Goal: Task Accomplishment & Management: Manage account settings

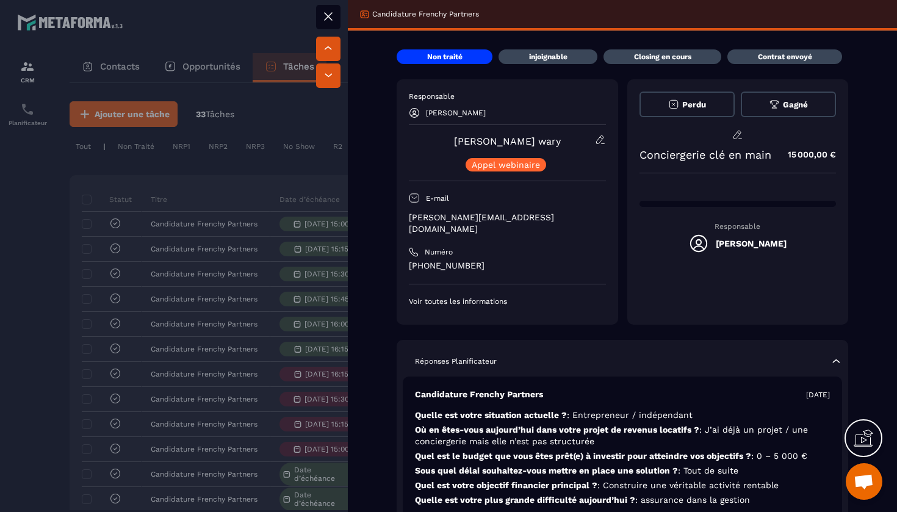
scroll to position [0, 459]
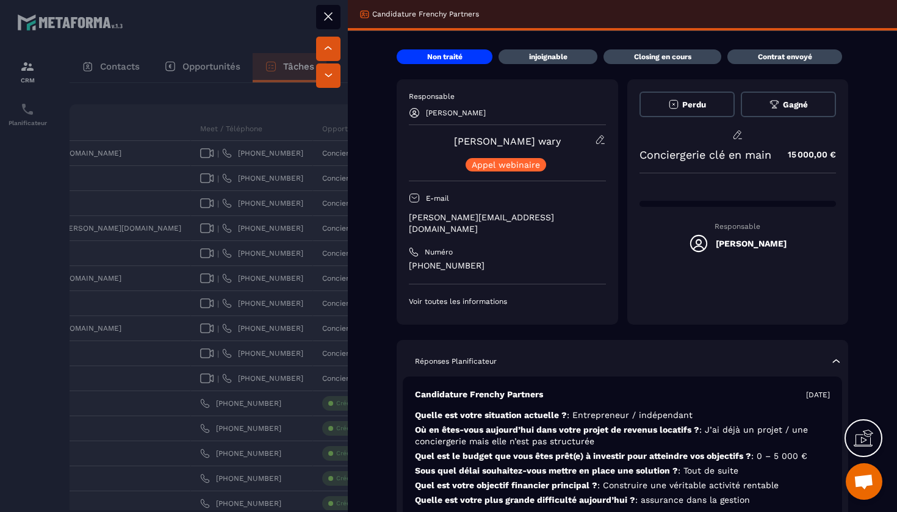
click at [334, 16] on icon at bounding box center [328, 16] width 15 height 15
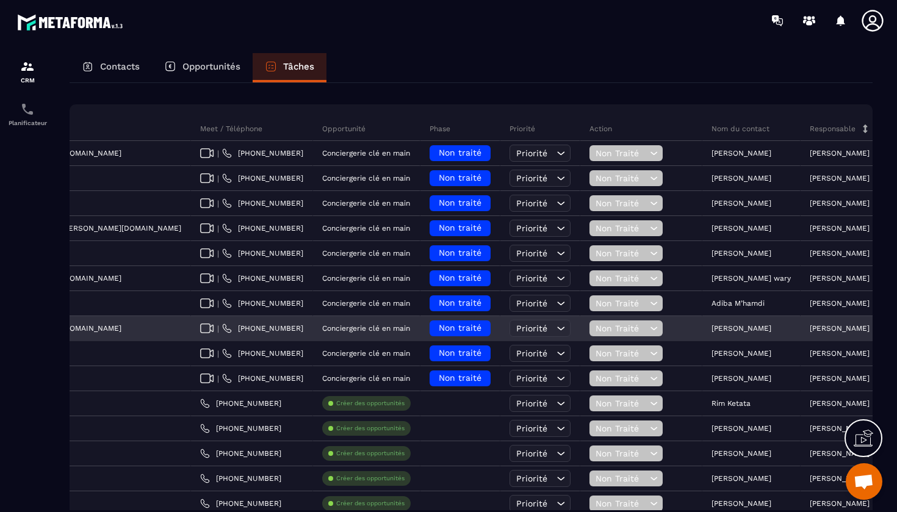
click at [596, 328] on span "Non Traité" at bounding box center [621, 329] width 51 height 10
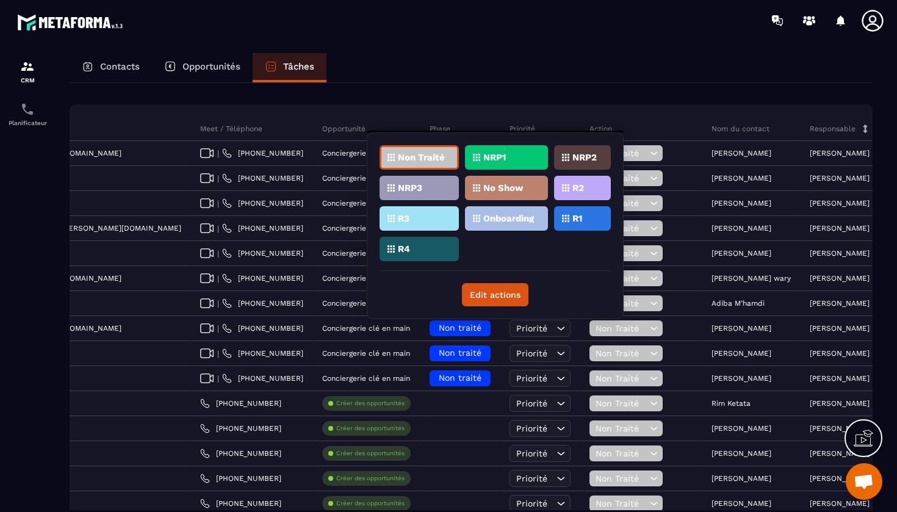
click at [490, 193] on div "No Show" at bounding box center [506, 188] width 83 height 24
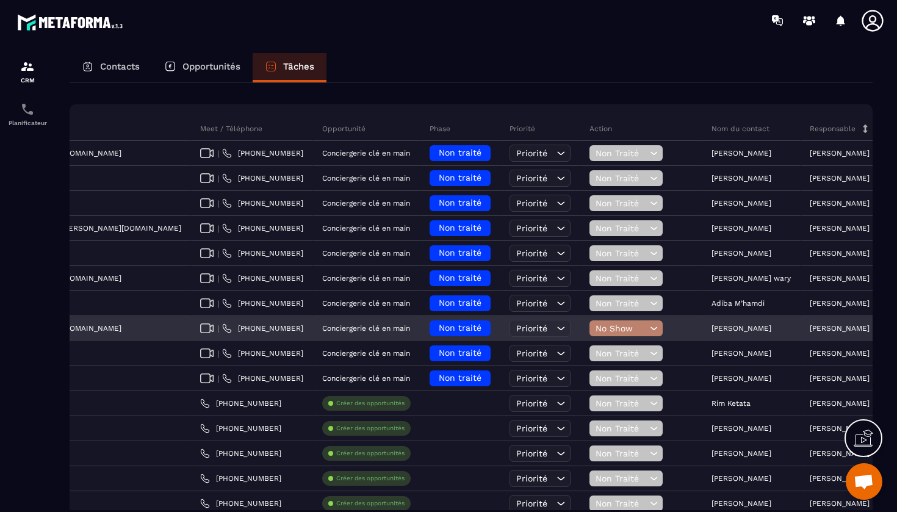
click at [430, 323] on div "Non traité" at bounding box center [460, 328] width 61 height 16
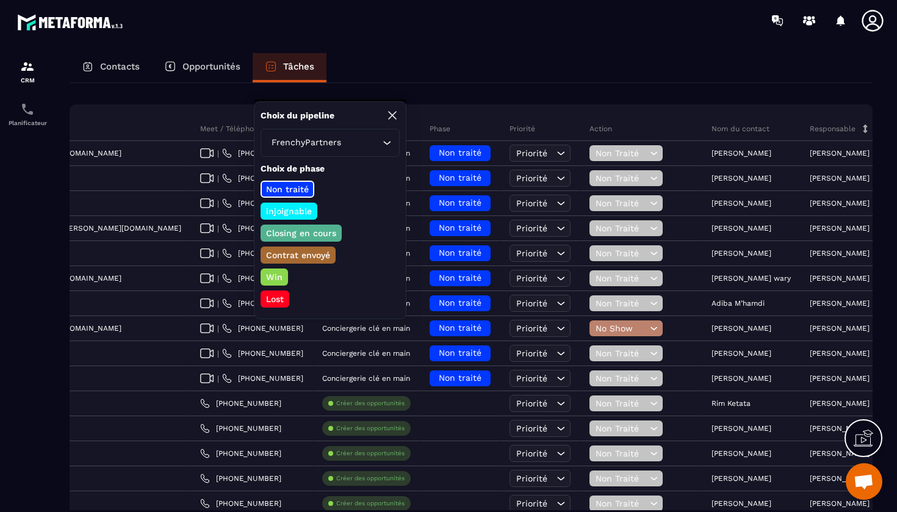
click at [291, 209] on p "injoignable" at bounding box center [288, 211] width 49 height 12
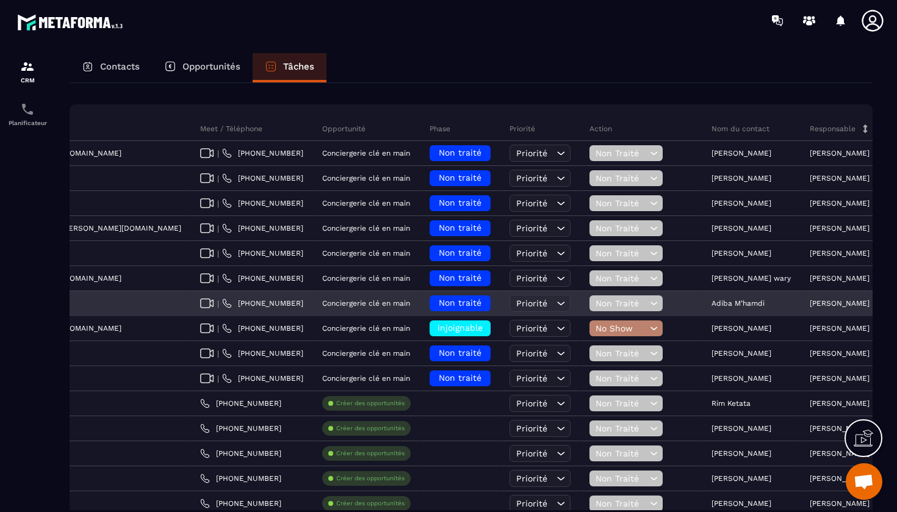
click at [596, 298] on span "Non Traité" at bounding box center [621, 303] width 51 height 10
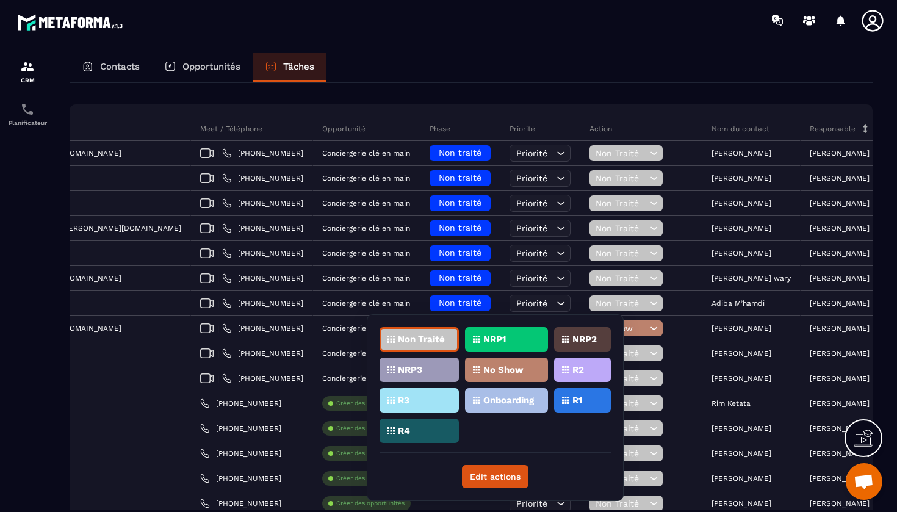
click at [526, 339] on div "NRP1" at bounding box center [506, 339] width 83 height 24
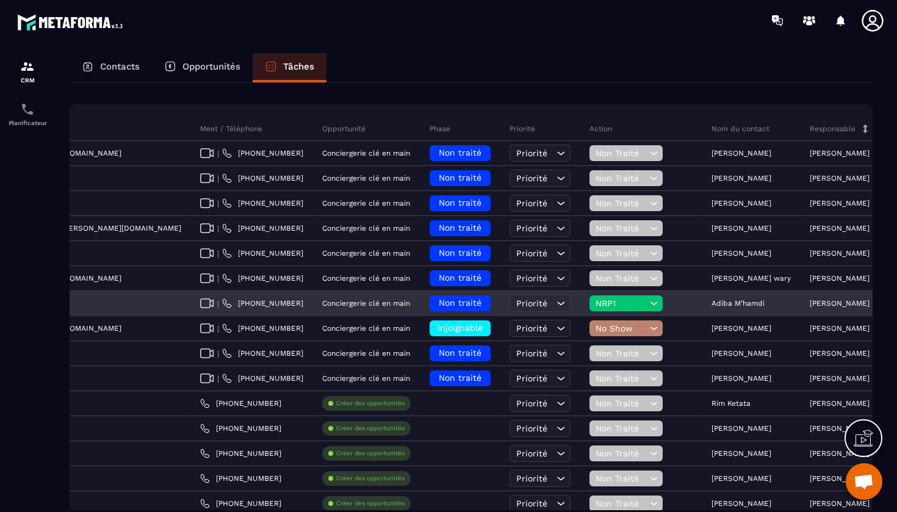
click at [439, 305] on span "Non traité" at bounding box center [460, 303] width 43 height 10
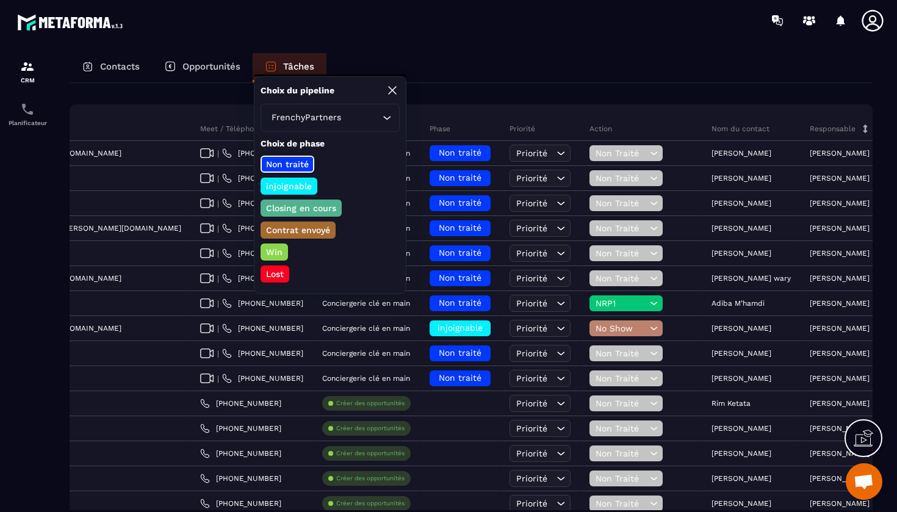
click at [298, 185] on p "injoignable" at bounding box center [288, 186] width 49 height 12
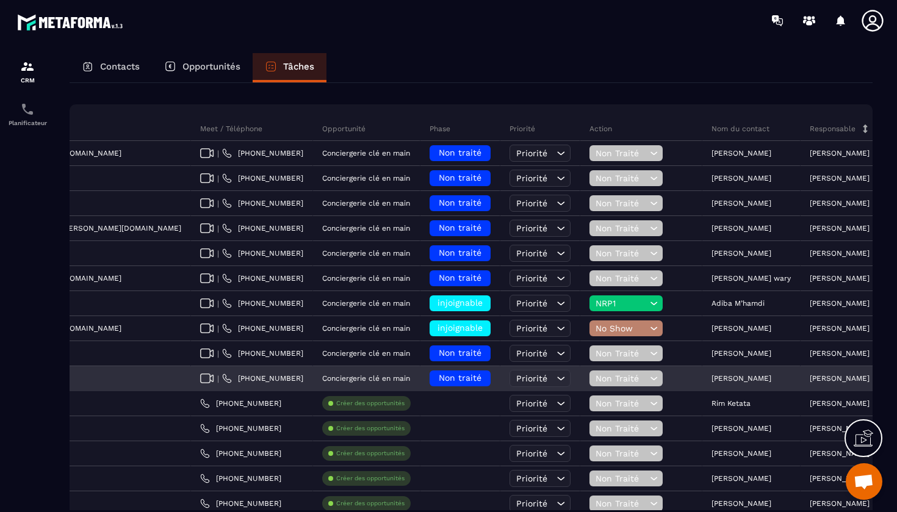
click at [648, 374] on icon at bounding box center [654, 378] width 12 height 12
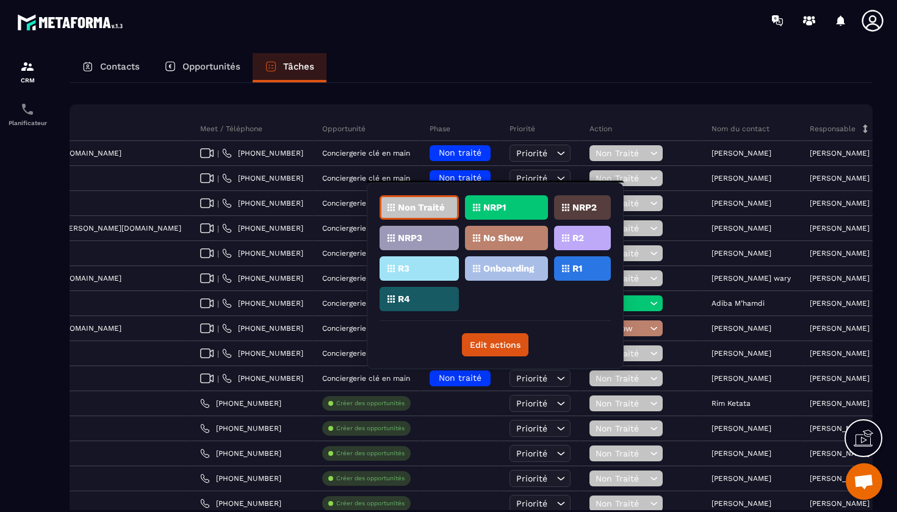
click at [504, 244] on div "No Show" at bounding box center [506, 238] width 83 height 24
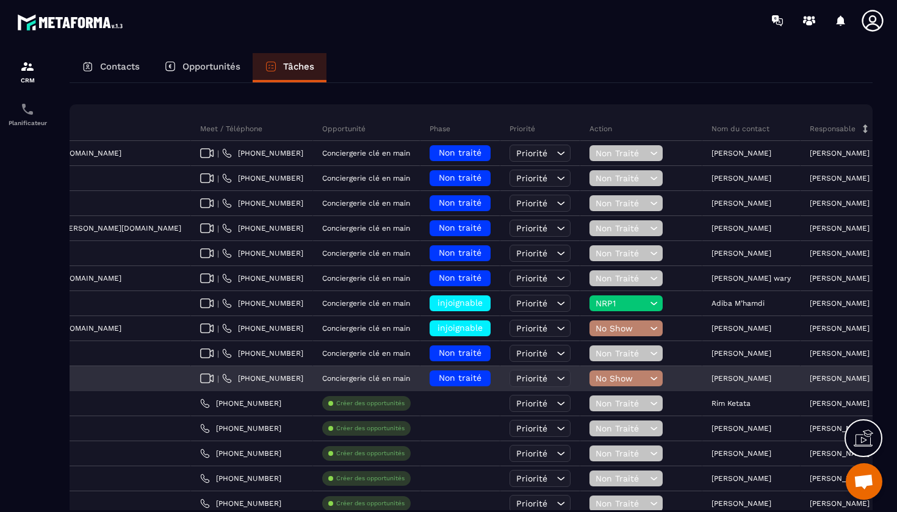
click at [430, 383] on div "Non traité" at bounding box center [460, 379] width 61 height 16
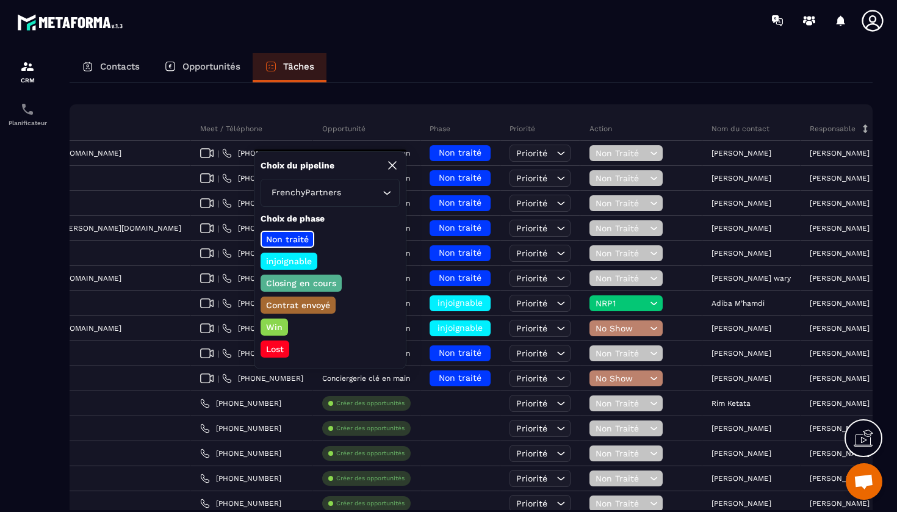
click at [288, 257] on p "injoignable" at bounding box center [288, 261] width 49 height 12
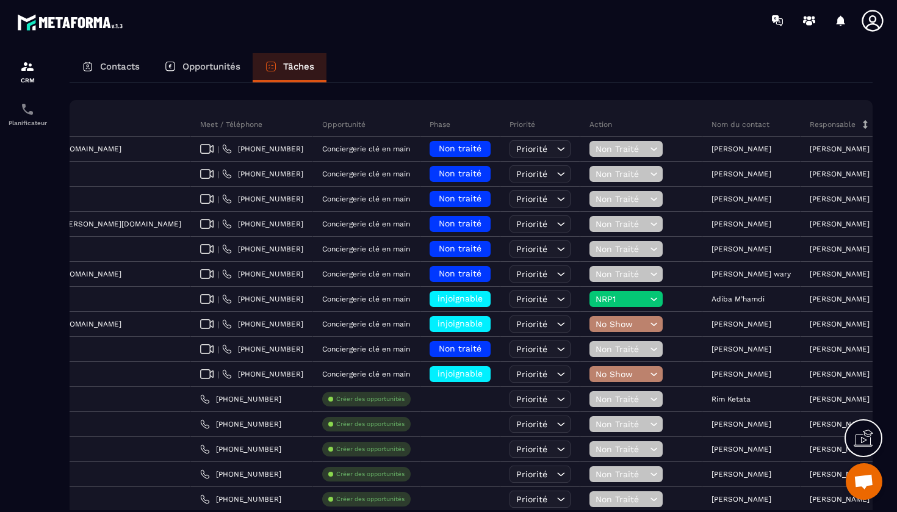
scroll to position [73, 0]
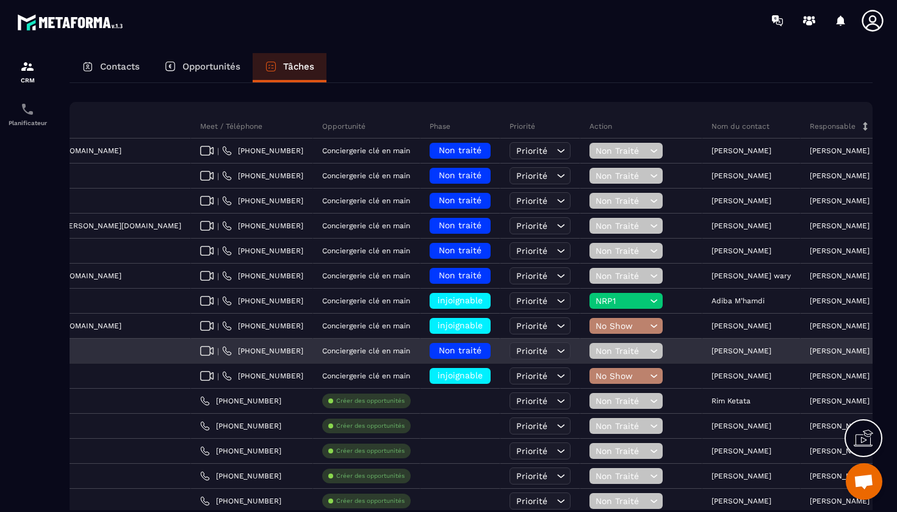
click at [596, 352] on span "Non Traité" at bounding box center [621, 351] width 51 height 10
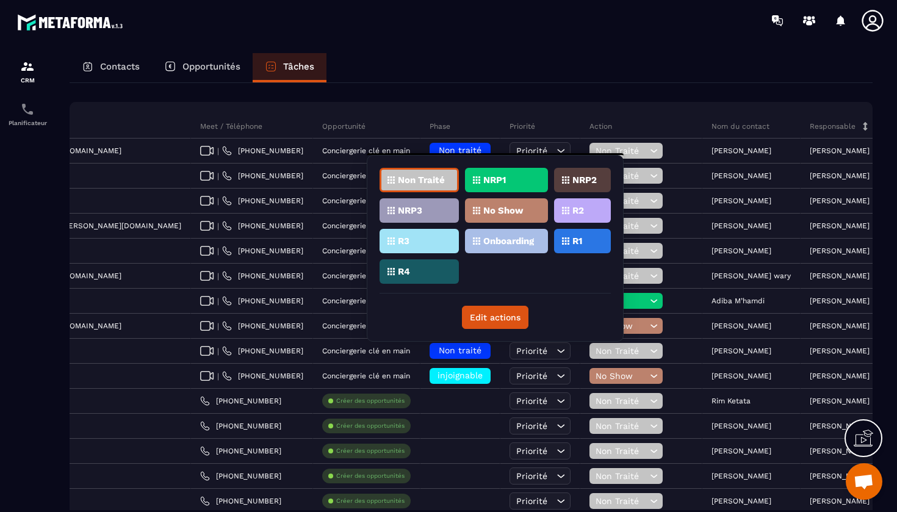
click at [494, 210] on p "No Show" at bounding box center [503, 210] width 40 height 9
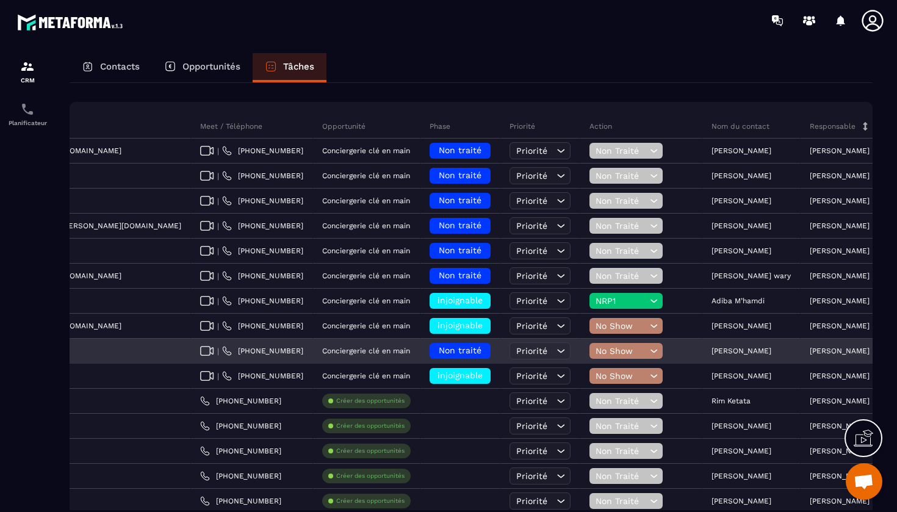
click at [439, 348] on span "Non traité" at bounding box center [460, 350] width 43 height 10
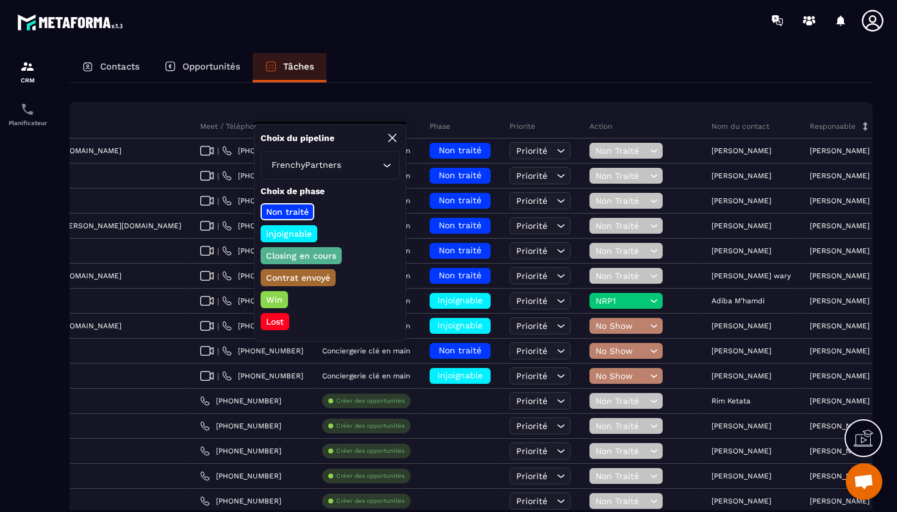
click at [291, 234] on p "injoignable" at bounding box center [288, 234] width 49 height 12
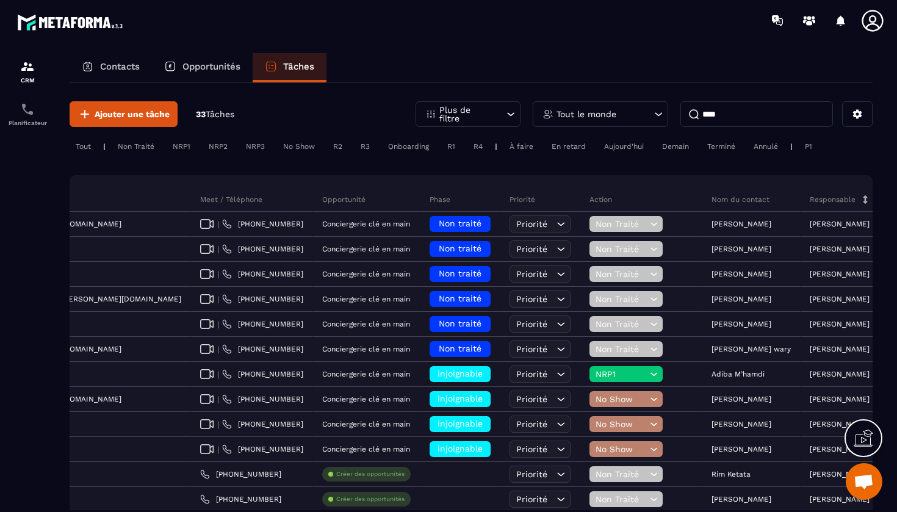
scroll to position [0, 0]
click at [710, 112] on input "****" at bounding box center [757, 114] width 153 height 26
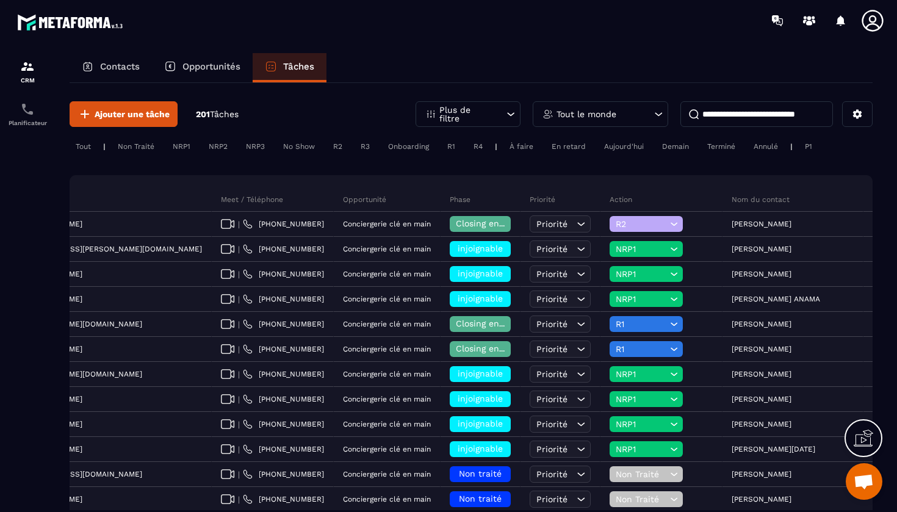
click at [664, 108] on icon at bounding box center [659, 114] width 12 height 12
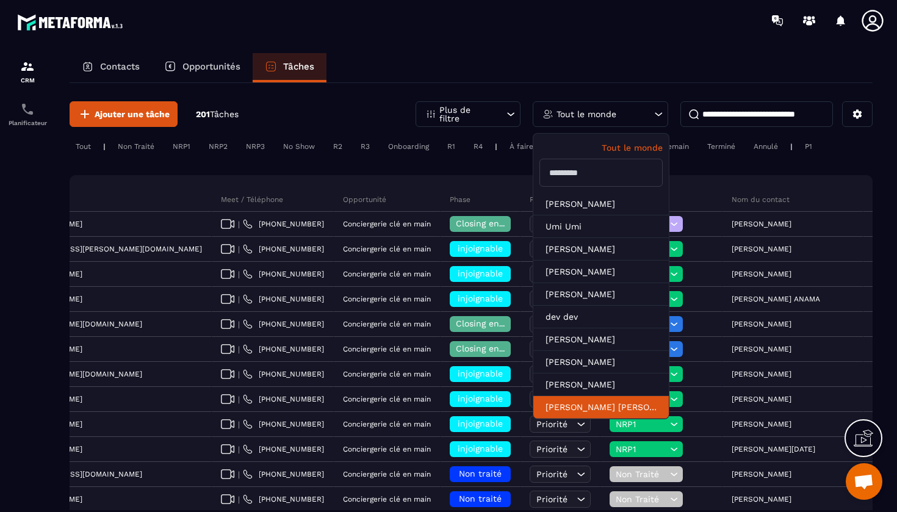
click at [627, 400] on li "[PERSON_NAME] [PERSON_NAME]" at bounding box center [601, 407] width 136 height 23
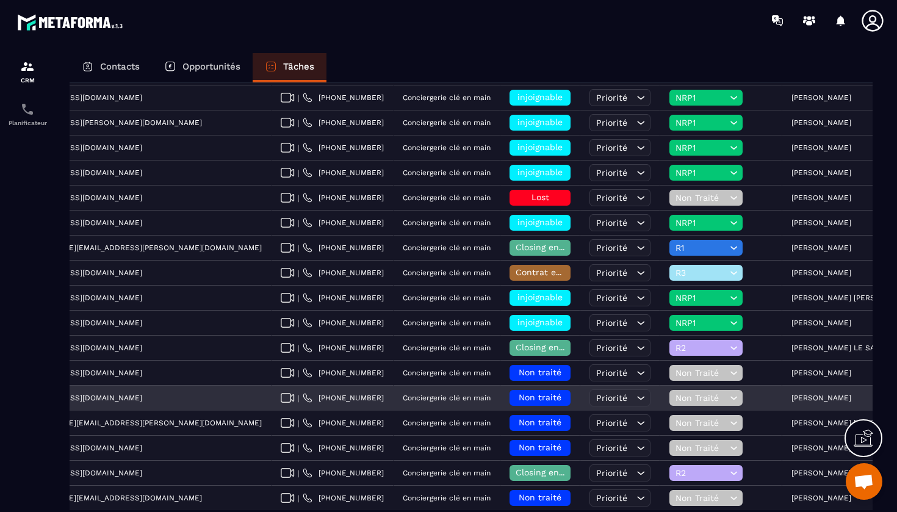
scroll to position [0, 380]
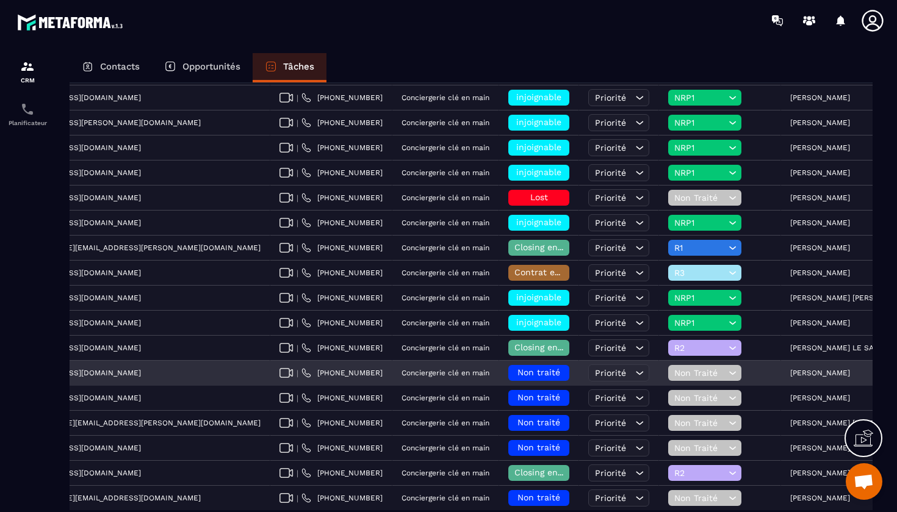
click at [790, 375] on p "[PERSON_NAME]" at bounding box center [820, 373] width 60 height 9
